Goal: Task Accomplishment & Management: Manage account settings

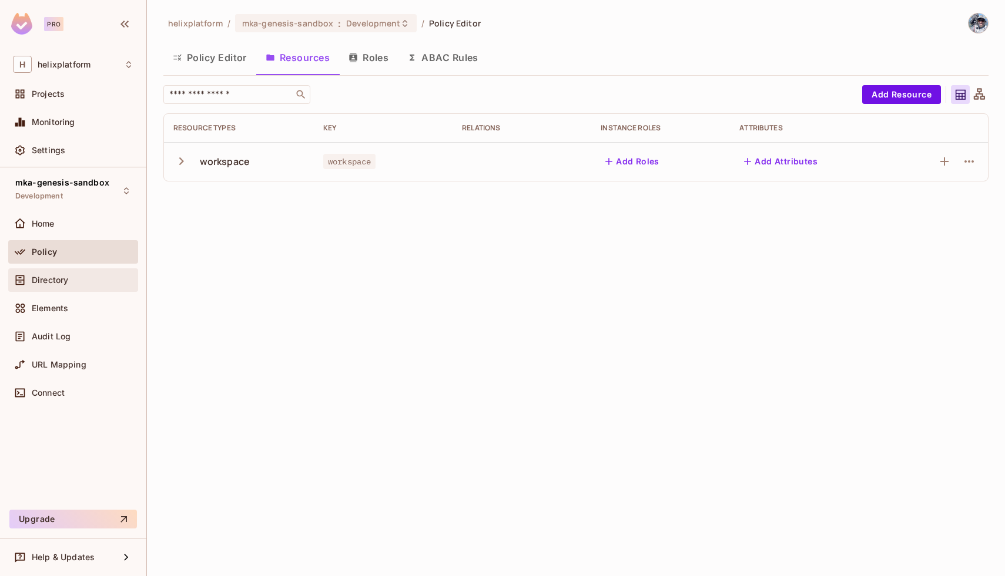
click at [46, 284] on span "Directory" at bounding box center [50, 280] width 36 height 9
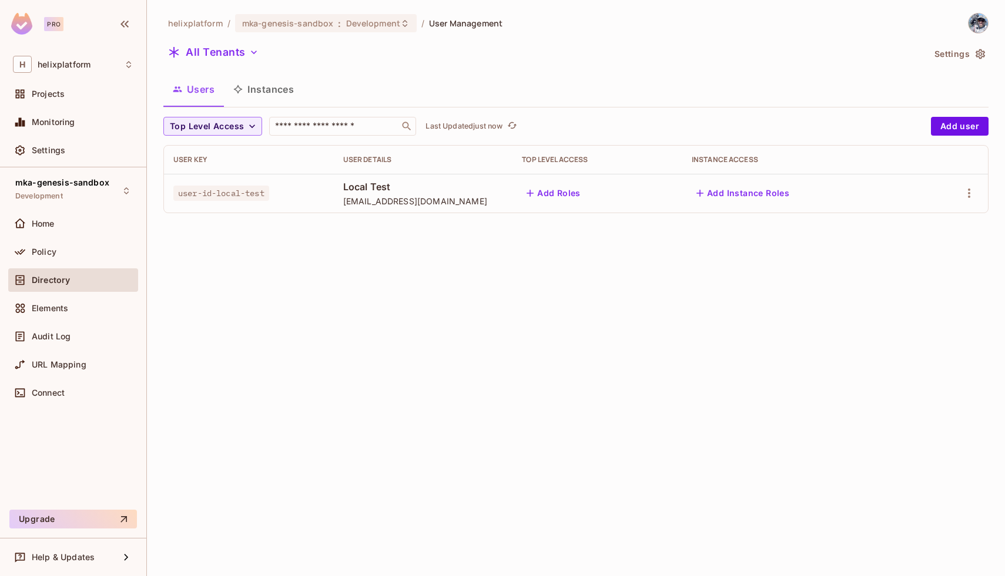
click at [240, 199] on span "user-id-local-test" at bounding box center [221, 193] width 96 height 15
click at [223, 194] on span "user-id-local-test" at bounding box center [221, 193] width 96 height 15
click at [970, 193] on icon "button" at bounding box center [969, 193] width 14 height 14
click at [917, 298] on div "Delete User" at bounding box center [916, 298] width 46 height 12
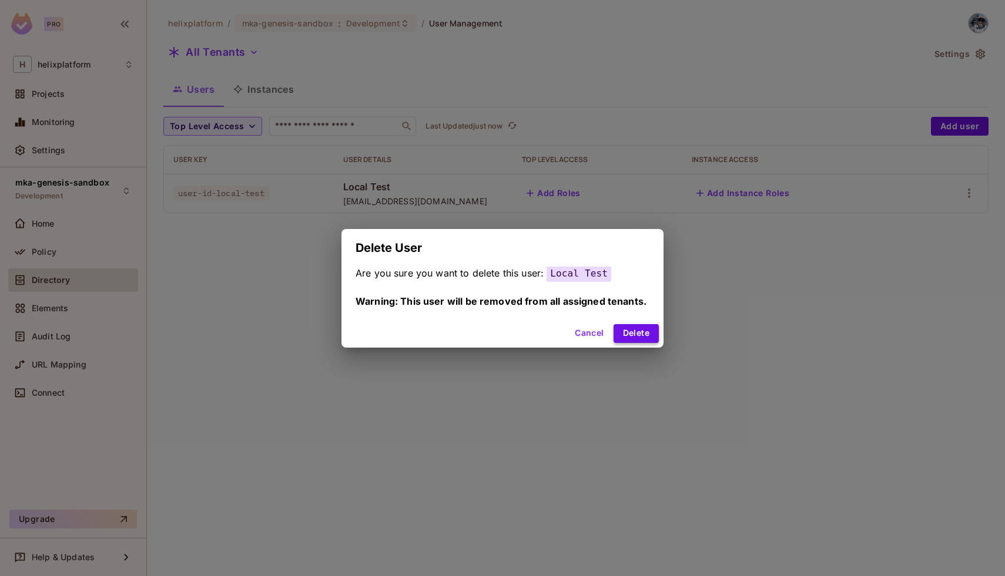
click at [636, 334] on button "Delete" at bounding box center [635, 333] width 45 height 19
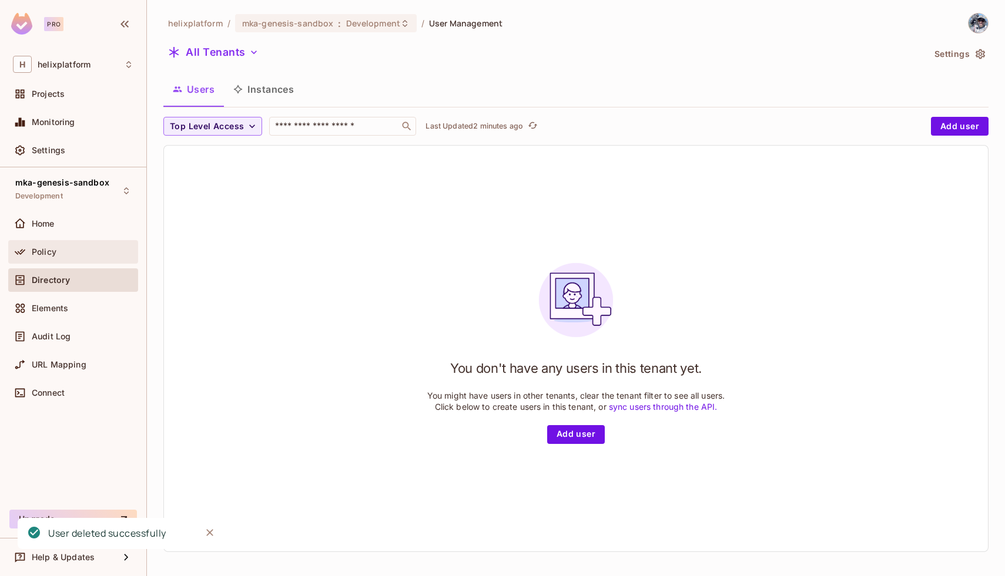
click at [38, 253] on span "Policy" at bounding box center [44, 251] width 25 height 9
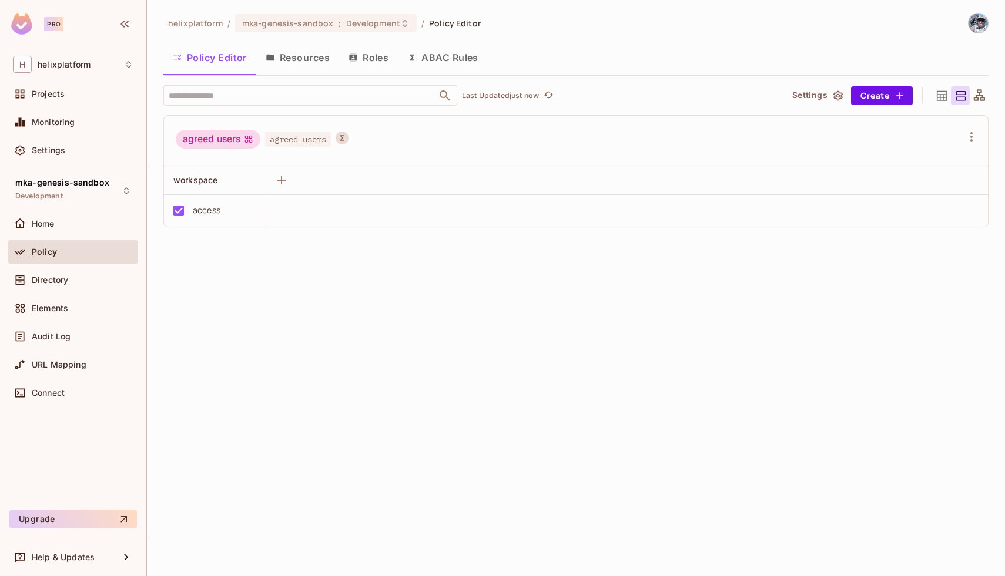
click at [447, 60] on button "ABAC Rules" at bounding box center [443, 57] width 90 height 29
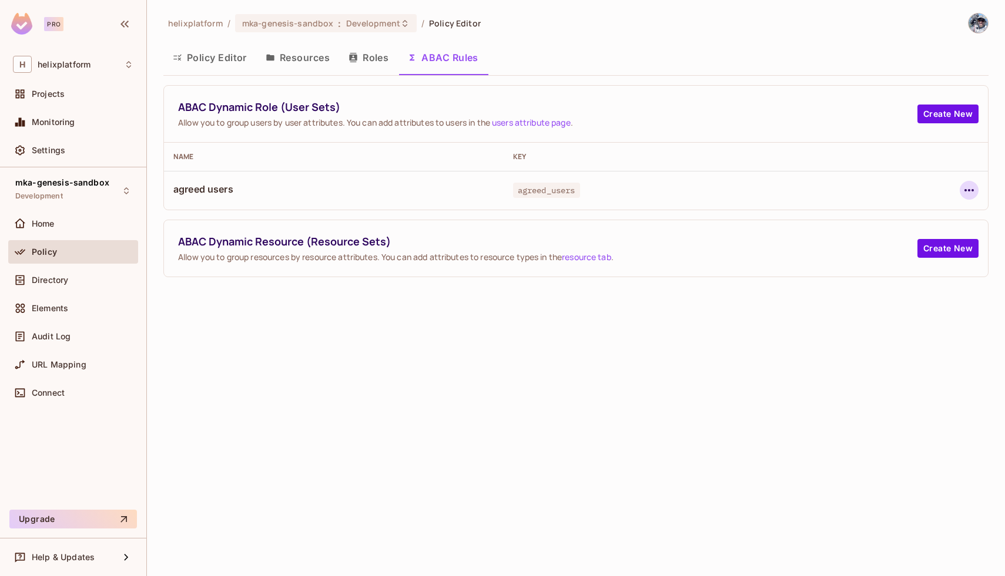
click at [966, 193] on icon "button" at bounding box center [969, 190] width 14 height 14
click at [894, 223] on span "Edit Dynamic Role (User Set)" at bounding box center [888, 217] width 122 height 19
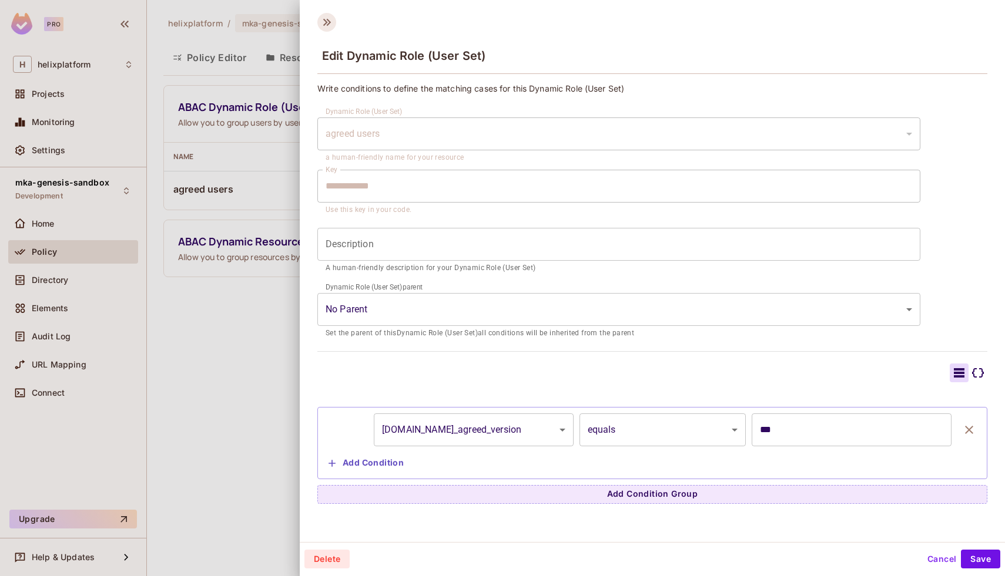
click at [320, 24] on icon at bounding box center [326, 22] width 19 height 19
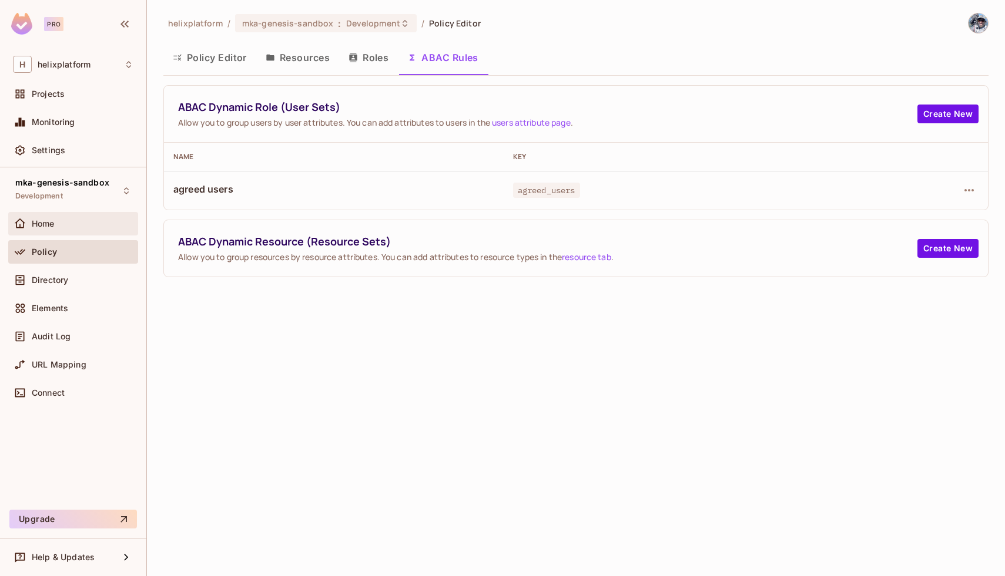
click at [31, 220] on div at bounding box center [22, 224] width 19 height 14
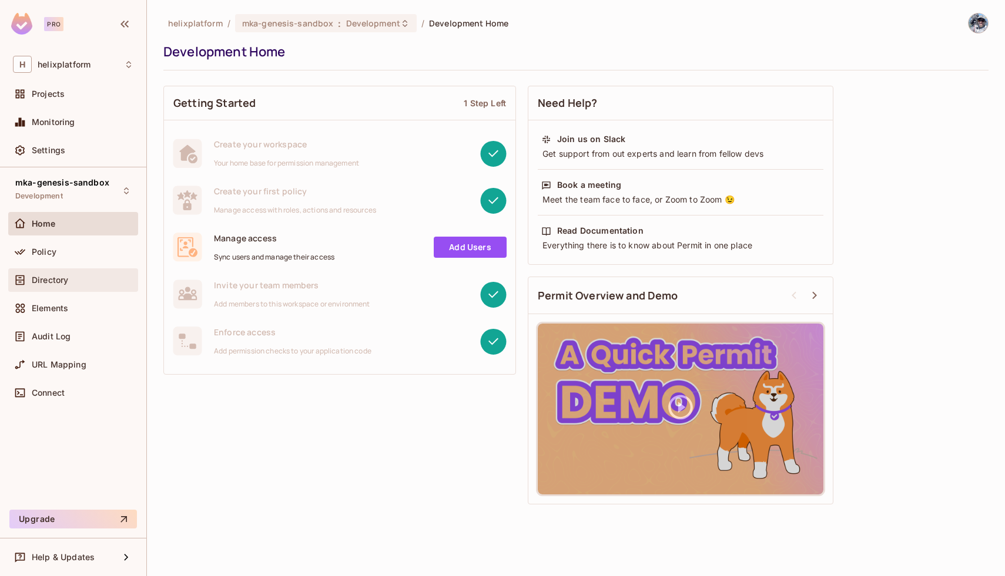
click at [43, 281] on span "Directory" at bounding box center [50, 280] width 36 height 9
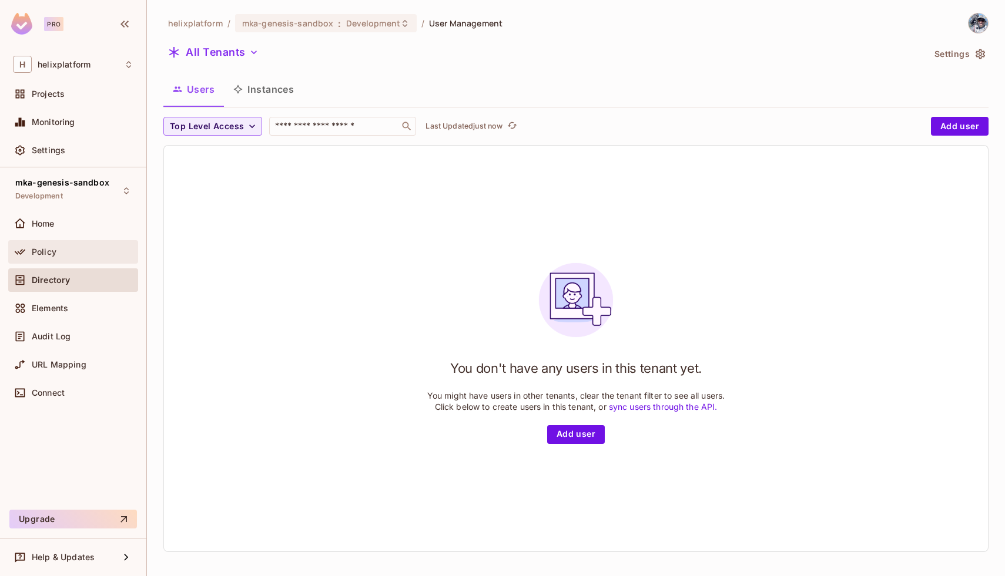
click at [46, 256] on span "Policy" at bounding box center [44, 251] width 25 height 9
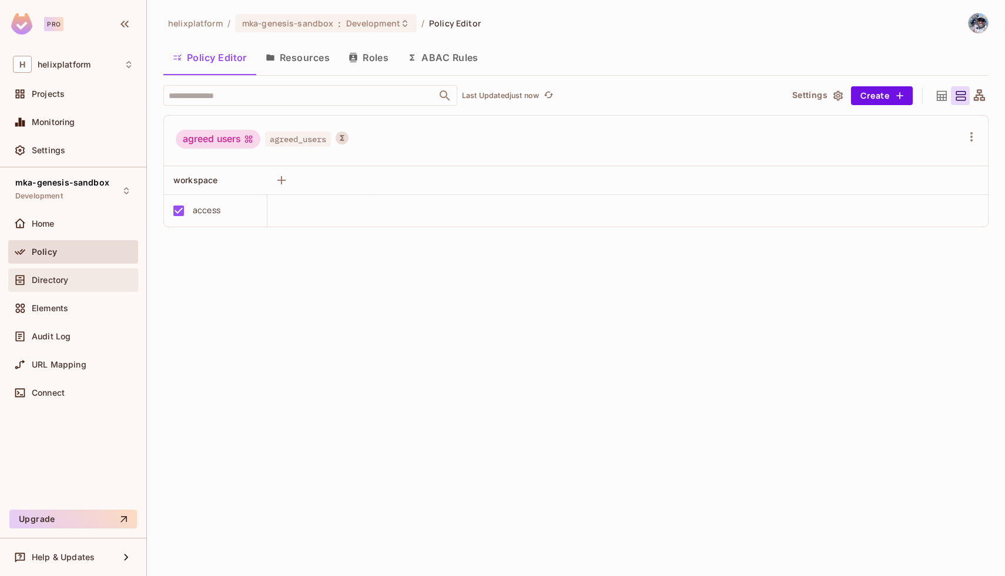
click at [49, 273] on div "Directory" at bounding box center [73, 280] width 120 height 14
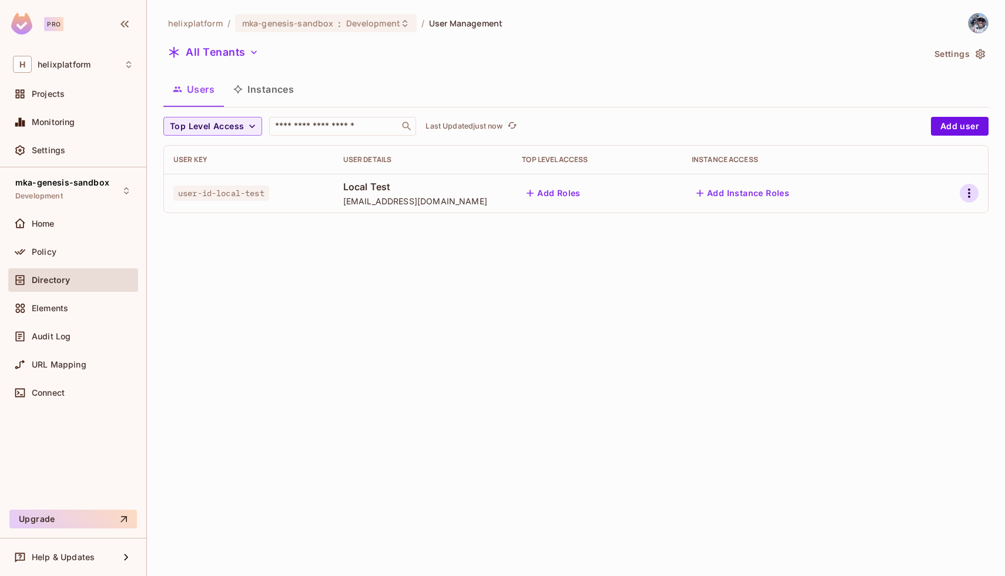
click at [970, 196] on icon "button" at bounding box center [969, 193] width 14 height 14
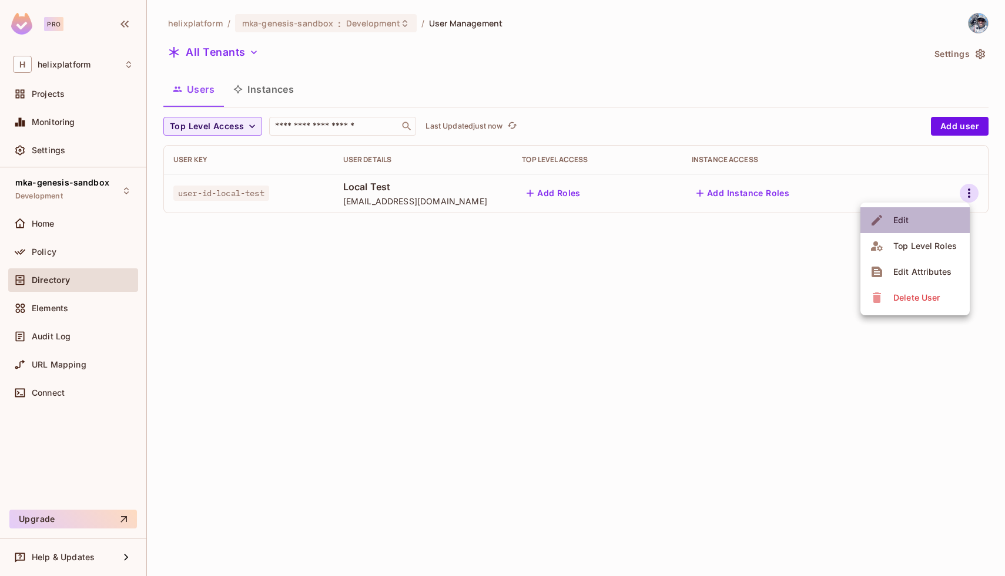
click at [923, 217] on li "Edit" at bounding box center [914, 220] width 109 height 26
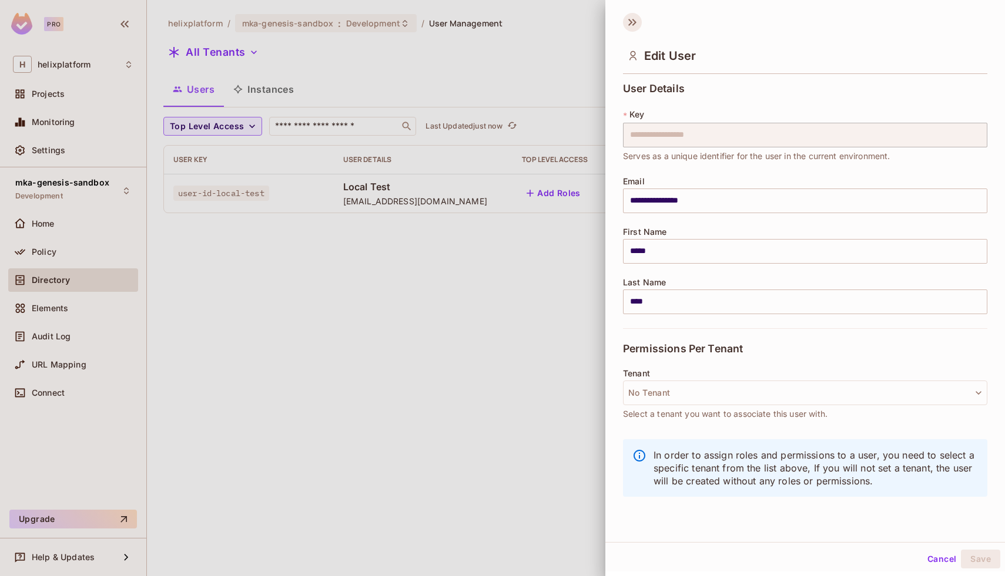
click at [635, 22] on icon at bounding box center [634, 22] width 4 height 7
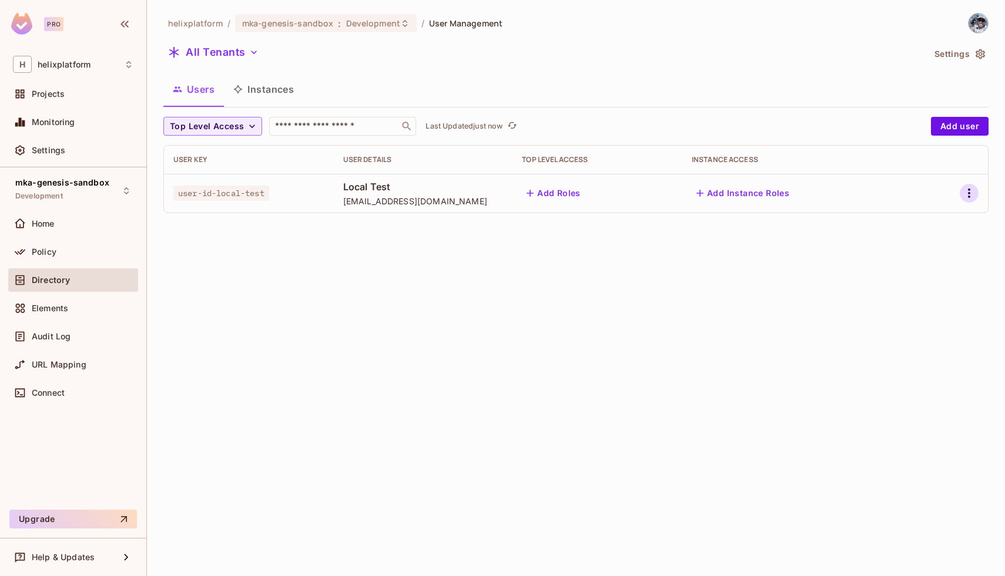
click at [970, 190] on icon "button" at bounding box center [969, 193] width 2 height 9
click at [924, 271] on div "Edit Attributes" at bounding box center [922, 272] width 58 height 12
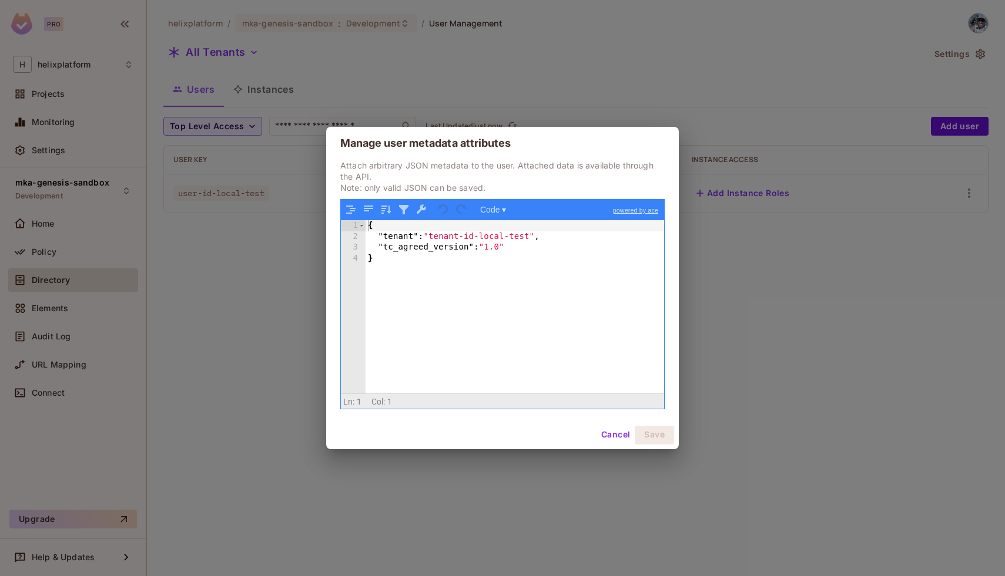
click at [606, 440] on button "Cancel" at bounding box center [615, 435] width 38 height 19
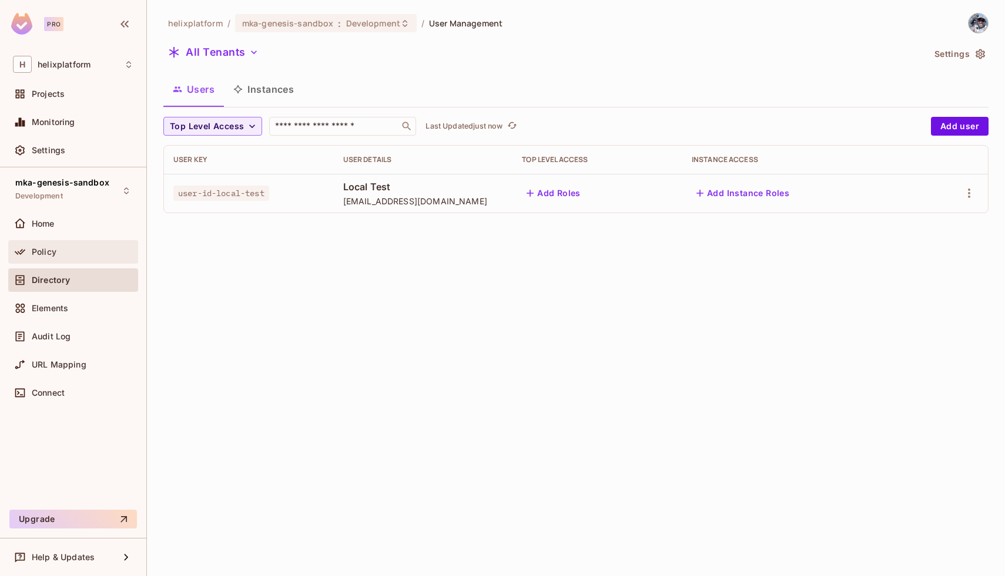
click at [53, 247] on span "Policy" at bounding box center [44, 251] width 25 height 9
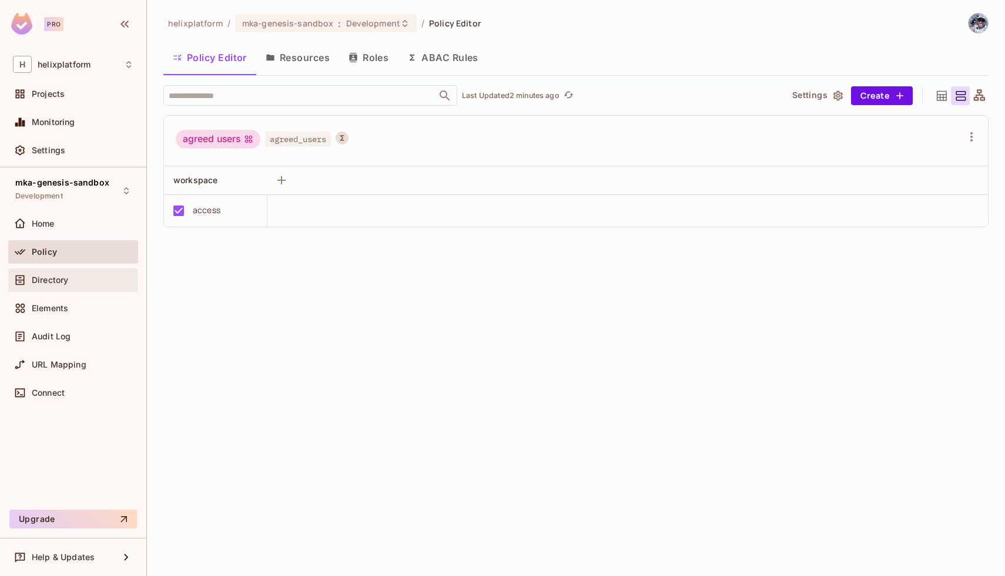
click at [39, 280] on span "Directory" at bounding box center [50, 280] width 36 height 9
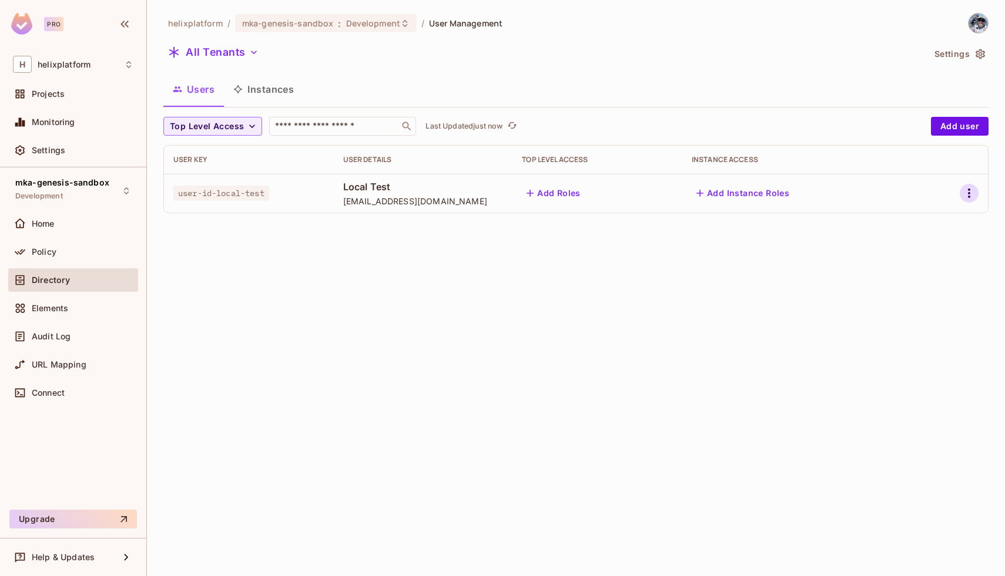
click at [970, 190] on icon "button" at bounding box center [969, 193] width 2 height 9
click at [900, 297] on div "Delete User" at bounding box center [916, 298] width 46 height 12
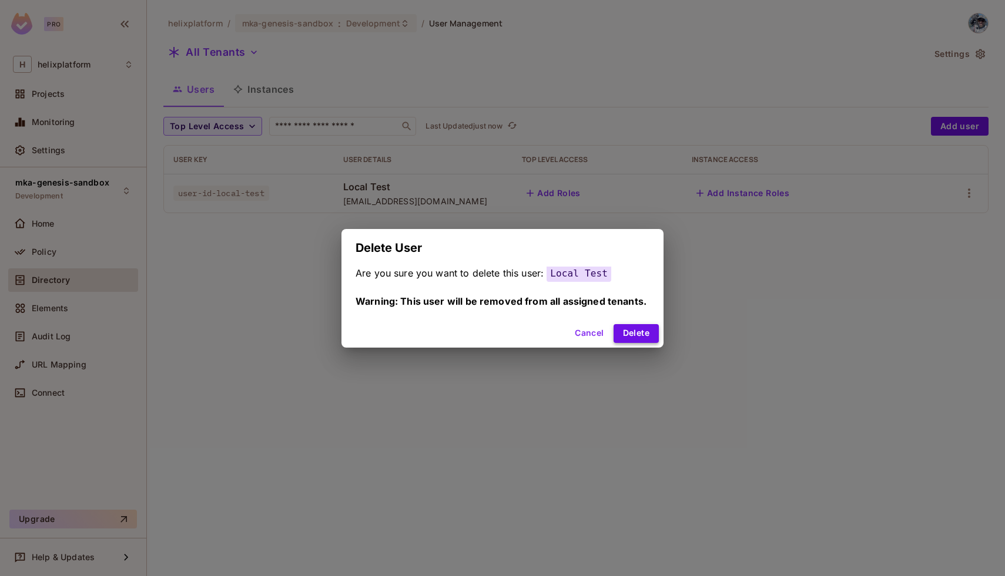
click at [638, 330] on button "Delete" at bounding box center [635, 333] width 45 height 19
